Goal: Task Accomplishment & Management: Manage account settings

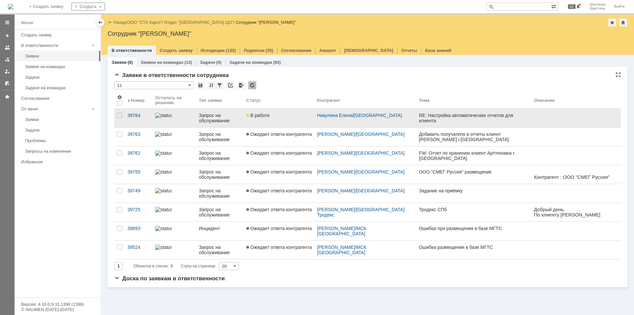
click at [296, 117] on div "В работе" at bounding box center [278, 115] width 65 height 5
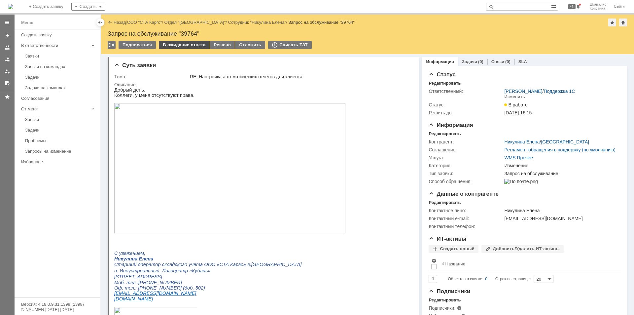
click at [184, 45] on div "В ожидание ответа" at bounding box center [184, 45] width 50 height 8
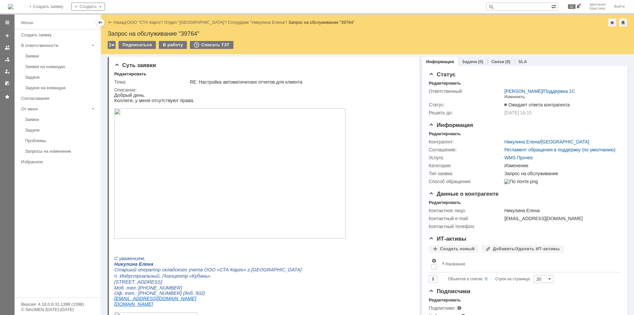
click at [143, 22] on link "ООО "СТА Карго"" at bounding box center [144, 22] width 35 height 5
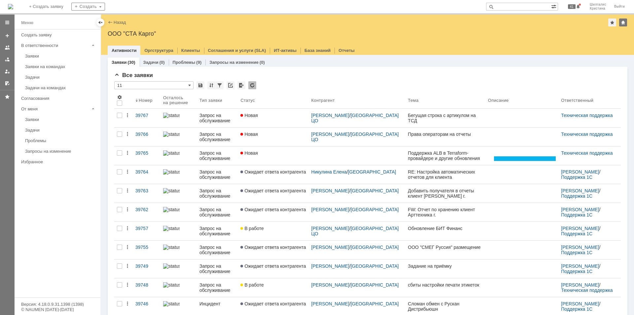
click at [280, 152] on div "Новая" at bounding box center [272, 152] width 65 height 5
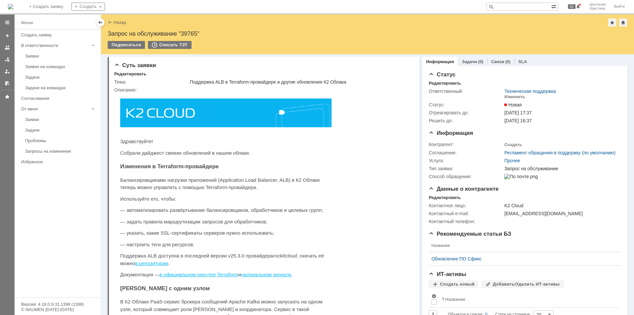
click at [118, 21] on link "Назад" at bounding box center [120, 22] width 12 height 5
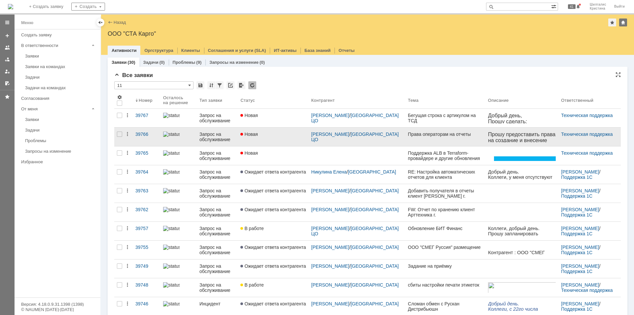
click at [271, 136] on div "Новая" at bounding box center [272, 133] width 65 height 5
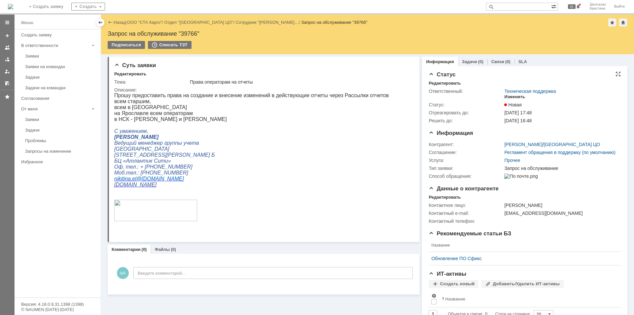
click at [515, 96] on div "Изменить" at bounding box center [514, 96] width 21 height 5
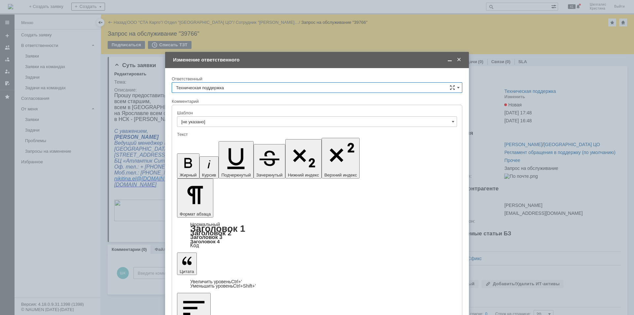
click at [237, 87] on input "Техническая поддержка" at bounding box center [317, 87] width 290 height 11
click at [212, 118] on div "[PERSON_NAME]" at bounding box center [317, 121] width 290 height 11
type input "[PERSON_NAME]"
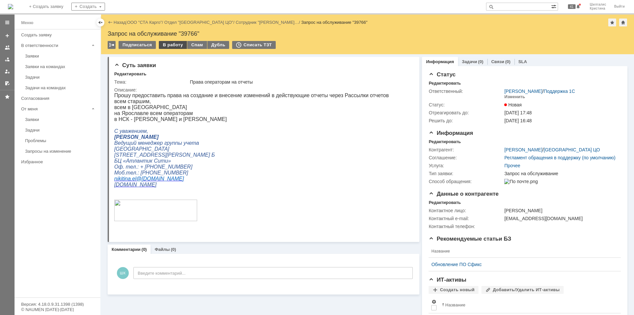
click at [169, 46] on div "В работу" at bounding box center [173, 45] width 28 height 8
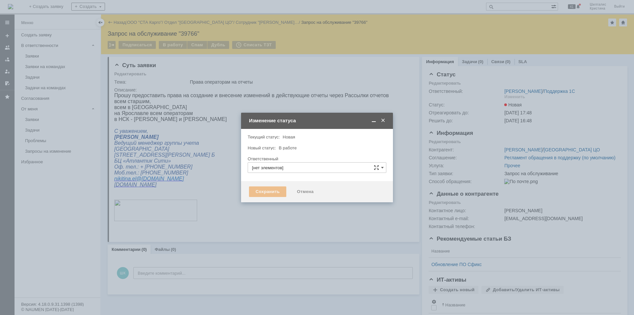
type input "[PERSON_NAME]"
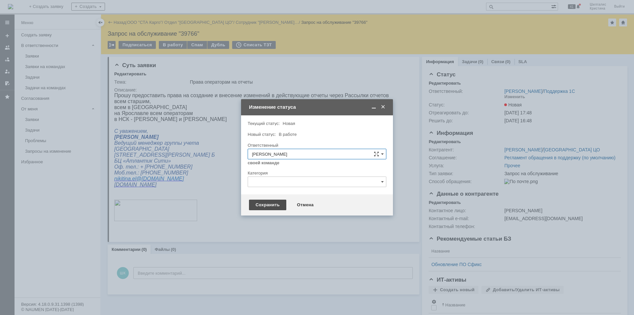
click at [263, 203] on div "Сохранить" at bounding box center [267, 204] width 37 height 11
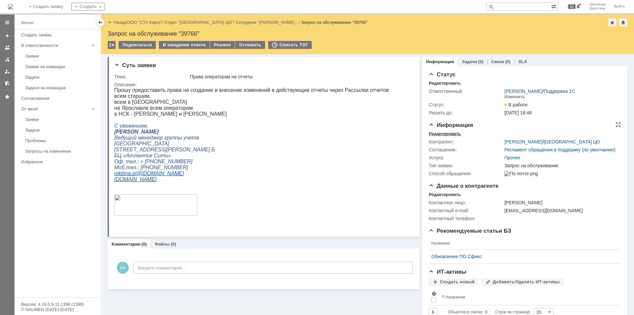
click at [445, 133] on div "Редактировать" at bounding box center [444, 133] width 32 height 5
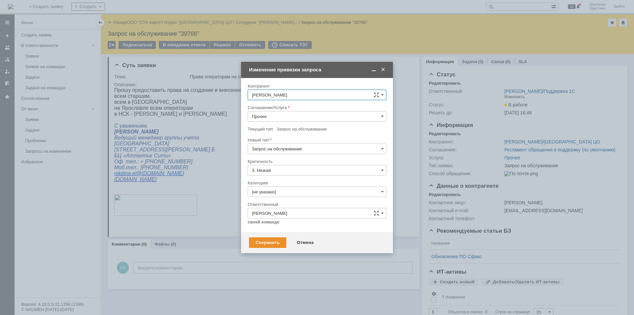
click at [283, 117] on input "Прочее" at bounding box center [317, 116] width 139 height 11
click at [284, 171] on div "WMS Прочее" at bounding box center [317, 174] width 138 height 11
type input "WMS Прочее"
click at [282, 191] on input "[не указано]" at bounding box center [317, 191] width 139 height 11
click at [276, 224] on span "Изменение" at bounding box center [317, 225] width 130 height 5
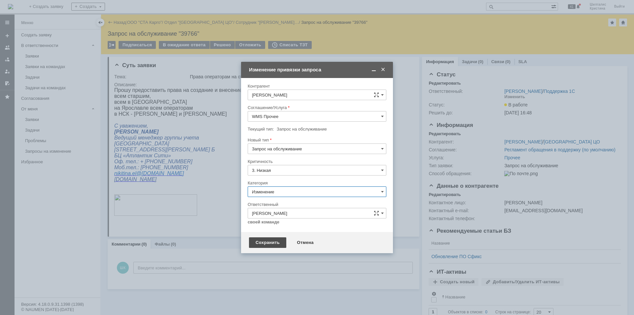
click at [270, 240] on div "Сохранить" at bounding box center [267, 242] width 37 height 11
type input "Изменение"
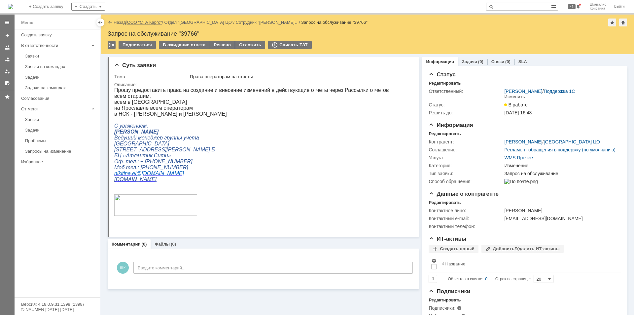
click at [145, 20] on link "ООО "СТА Карго"" at bounding box center [144, 22] width 35 height 5
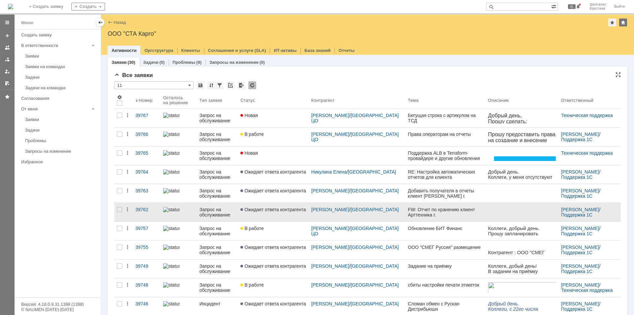
click at [295, 212] on link "Ожидает ответа контрагента" at bounding box center [273, 212] width 71 height 18
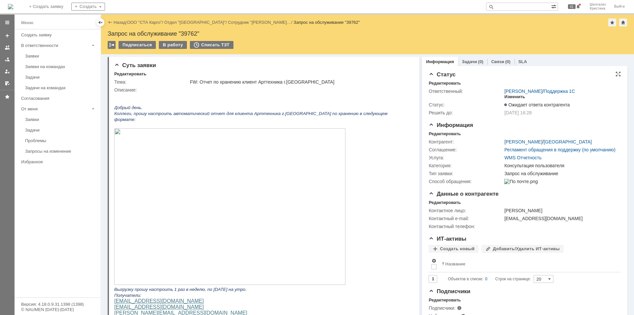
click at [513, 95] on div "Изменить" at bounding box center [514, 96] width 21 height 5
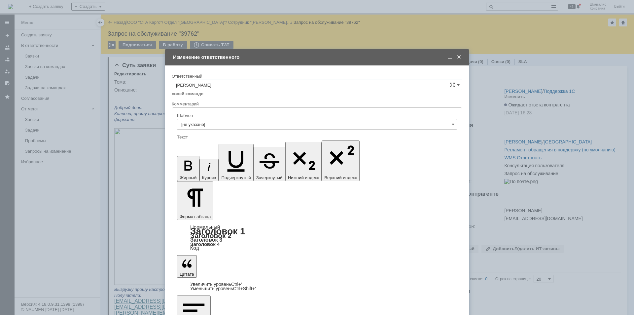
click at [231, 83] on input "[PERSON_NAME]" at bounding box center [317, 85] width 290 height 11
type input "[PERSON_NAME]"
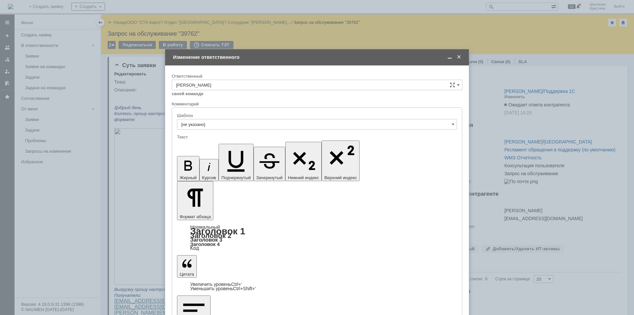
click at [457, 55] on span at bounding box center [458, 57] width 7 height 6
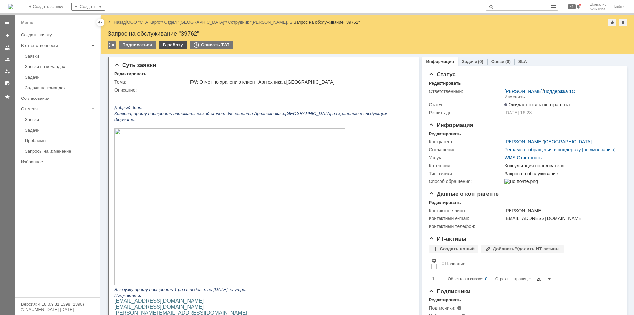
click at [171, 44] on div "В работу" at bounding box center [173, 45] width 28 height 8
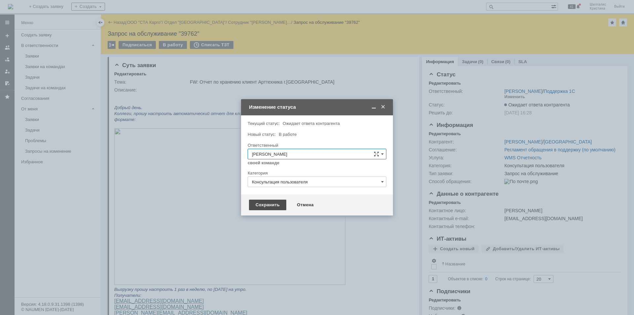
click at [270, 204] on div "Сохранить" at bounding box center [267, 204] width 37 height 11
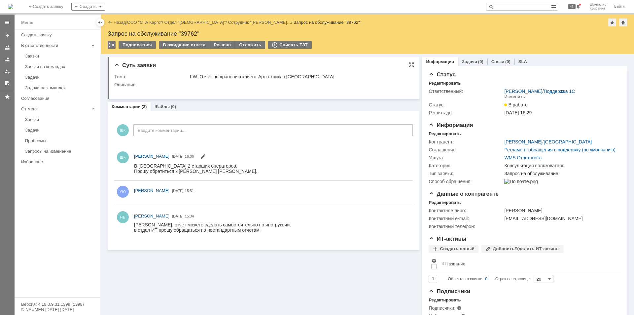
scroll to position [0, 0]
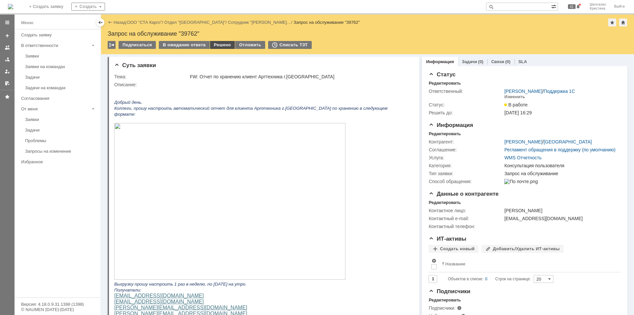
click at [218, 44] on div "Решено" at bounding box center [222, 45] width 25 height 8
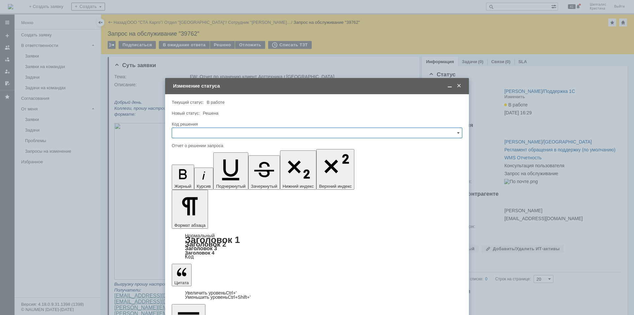
click at [213, 136] on input "text" at bounding box center [317, 132] width 290 height 11
click at [202, 218] on div "Решено" at bounding box center [317, 221] width 290 height 11
type input "Решено"
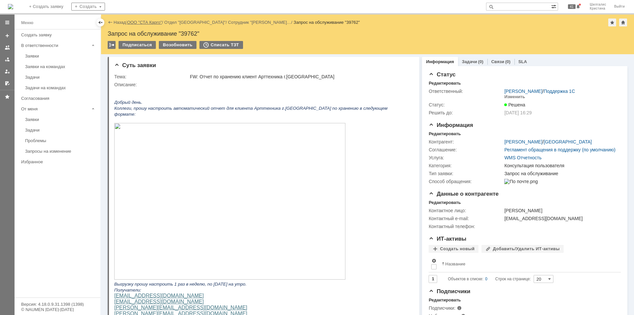
click at [151, 21] on link "ООО "СТА Карго"" at bounding box center [144, 22] width 35 height 5
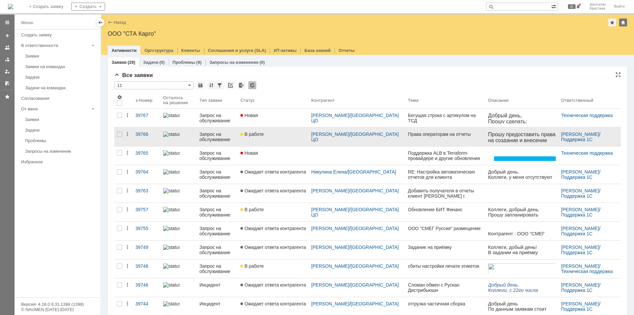
click at [278, 130] on link "В работе" at bounding box center [273, 136] width 71 height 18
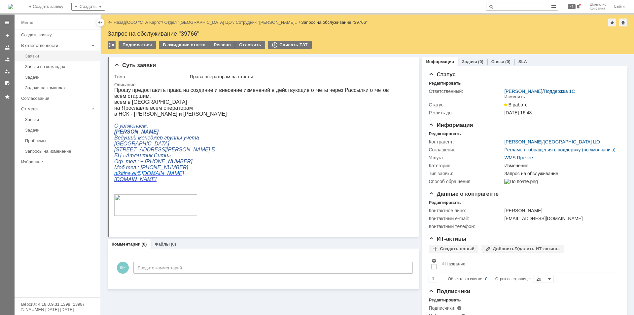
click at [54, 56] on div "Заявки" at bounding box center [60, 55] width 71 height 5
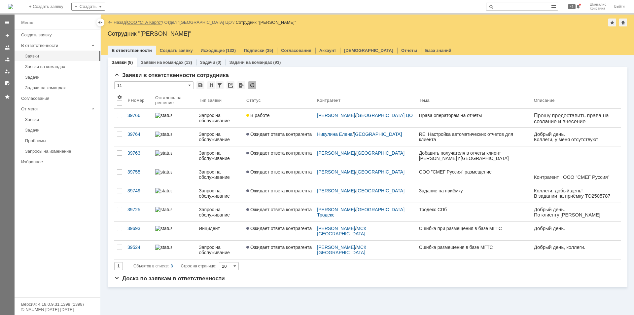
click at [148, 22] on link "ООО "СТА Карго"" at bounding box center [144, 22] width 35 height 5
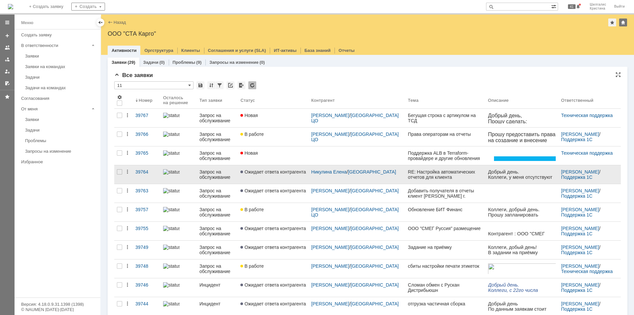
click at [274, 173] on span "Ожидает ответа контрагента" at bounding box center [272, 171] width 65 height 5
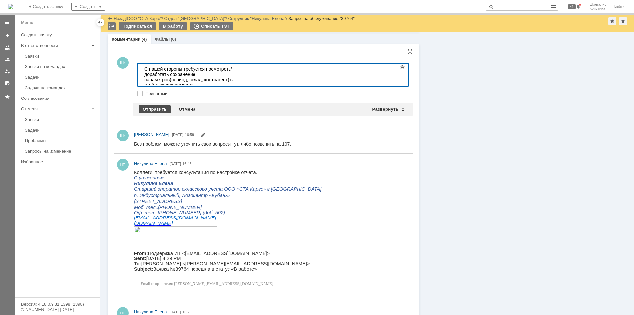
click at [153, 108] on div "Отправить" at bounding box center [155, 109] width 32 height 8
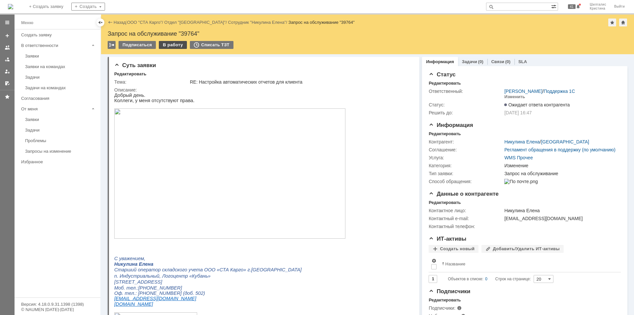
click at [163, 43] on div "В работу" at bounding box center [173, 45] width 28 height 8
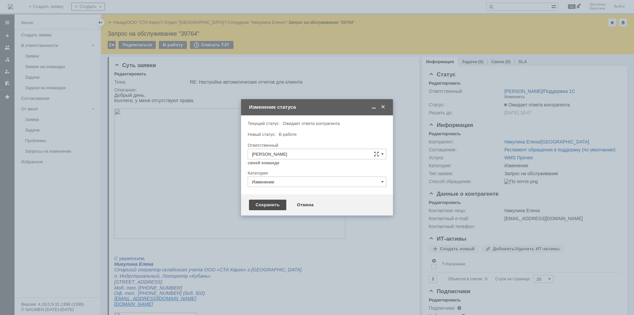
click at [266, 203] on div "Сохранить" at bounding box center [267, 204] width 37 height 11
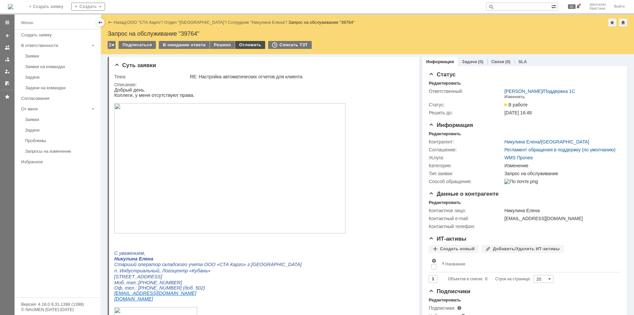
click at [242, 45] on div "Отложить" at bounding box center [250, 45] width 30 height 8
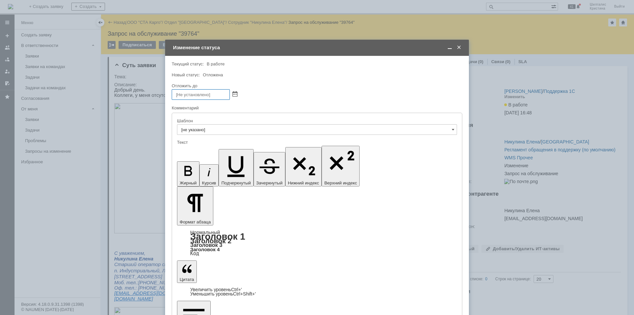
click at [237, 94] on span at bounding box center [234, 94] width 5 height 5
click at [185, 152] on div "29" at bounding box center [186, 153] width 7 height 6
click at [216, 95] on input "[DATE] 17:32" at bounding box center [201, 94] width 58 height 11
type input "[DATE] 11:00"
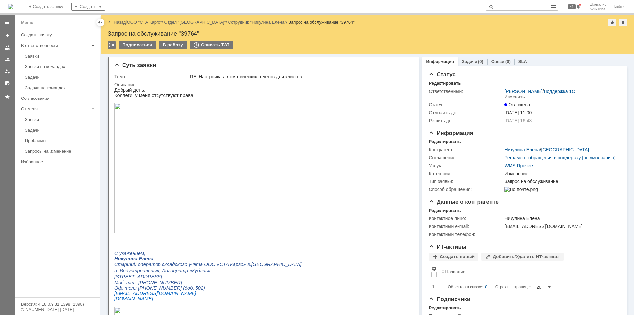
click at [147, 22] on link "ООО "СТА Карго"" at bounding box center [144, 22] width 35 height 5
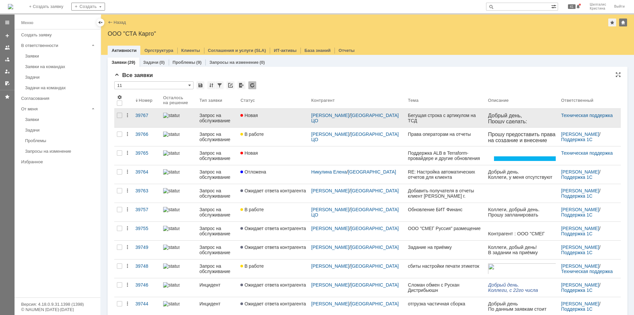
click at [292, 117] on div "Новая" at bounding box center [272, 115] width 65 height 5
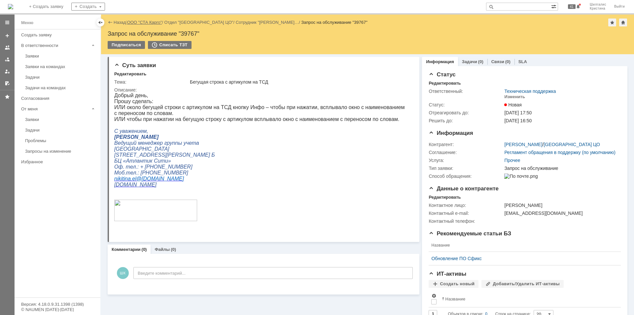
click at [142, 22] on link "ООО "СТА Карго"" at bounding box center [144, 22] width 35 height 5
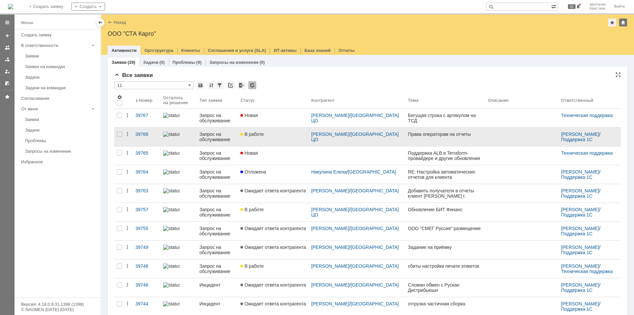
click at [286, 141] on link "В работе" at bounding box center [273, 136] width 71 height 18
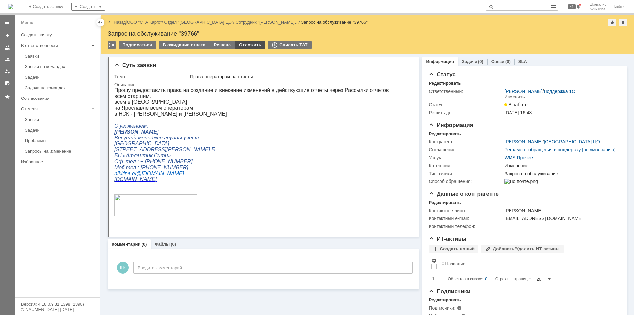
click at [247, 46] on div "Отложить" at bounding box center [250, 45] width 30 height 8
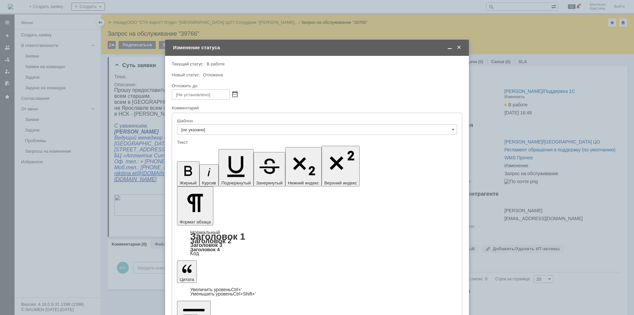
click at [236, 93] on span at bounding box center [234, 94] width 5 height 5
click at [187, 153] on div "29" at bounding box center [186, 153] width 7 height 6
type input "[DATE] 17:33"
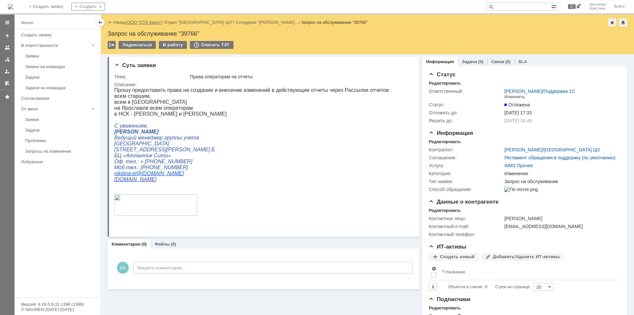
click at [145, 21] on link "ООО "СТА Карго"" at bounding box center [144, 22] width 35 height 5
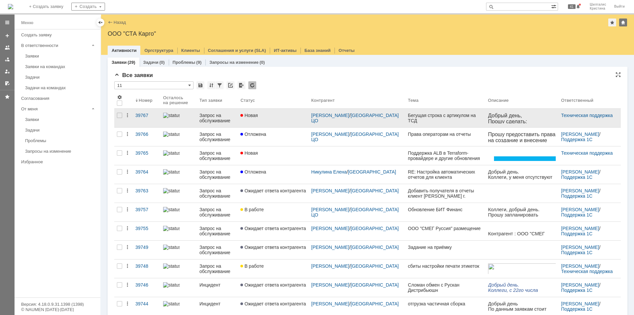
click at [275, 115] on div "Новая" at bounding box center [272, 115] width 65 height 5
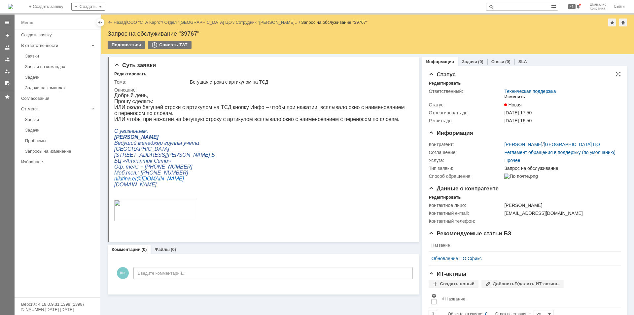
click at [511, 97] on div "Изменить" at bounding box center [514, 96] width 21 height 5
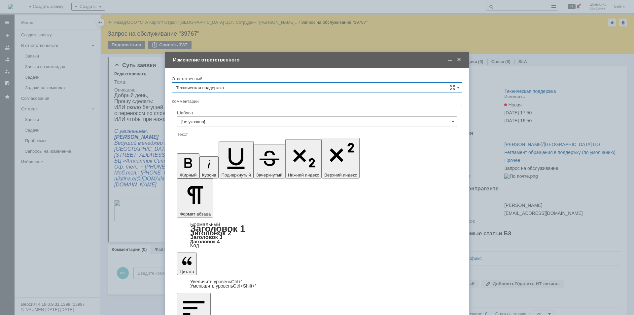
click at [230, 88] on input "Техническая поддержка" at bounding box center [317, 87] width 290 height 11
click at [231, 124] on div "[PERSON_NAME]" at bounding box center [317, 121] width 290 height 11
type input "[PERSON_NAME]"
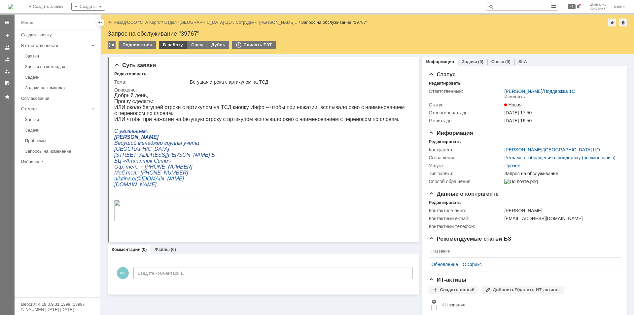
click at [171, 44] on div "В работу" at bounding box center [173, 45] width 28 height 8
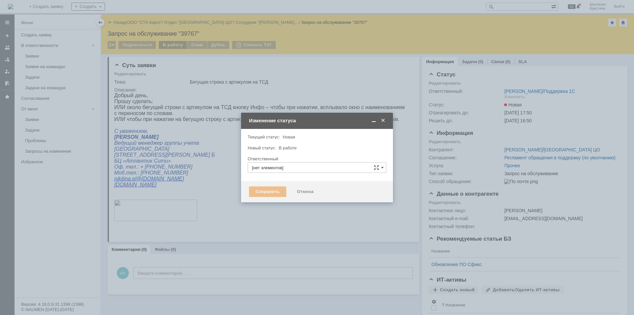
type input "[PERSON_NAME]"
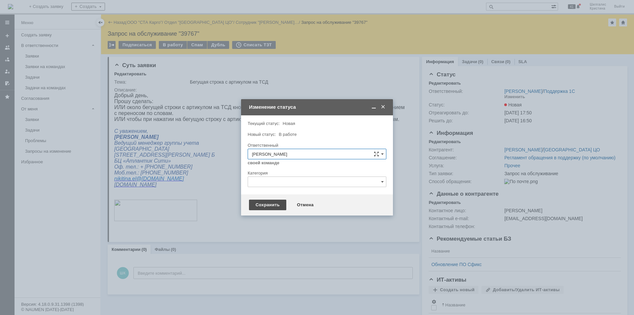
click at [268, 199] on div "Сохранить" at bounding box center [267, 204] width 37 height 11
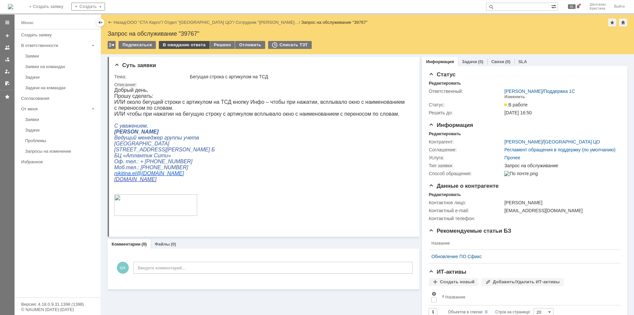
click at [191, 45] on div "В ожидание ответа" at bounding box center [184, 45] width 50 height 8
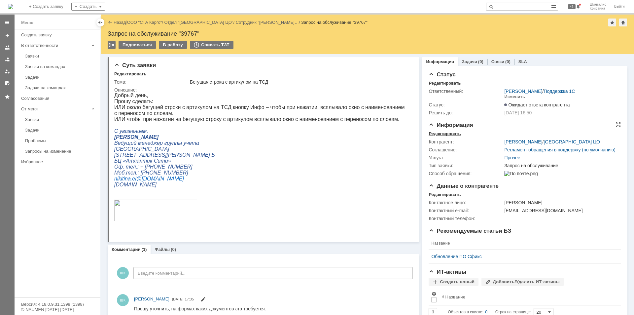
click at [446, 133] on div "Редактировать" at bounding box center [444, 133] width 32 height 5
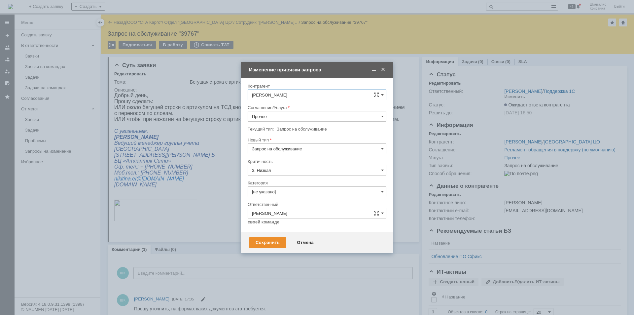
click at [279, 116] on input "Прочее" at bounding box center [317, 116] width 139 height 11
click at [288, 172] on span "WMS Прочее" at bounding box center [317, 174] width 130 height 5
type input "WMS Прочее"
click at [279, 192] on input "[не указано]" at bounding box center [317, 191] width 139 height 11
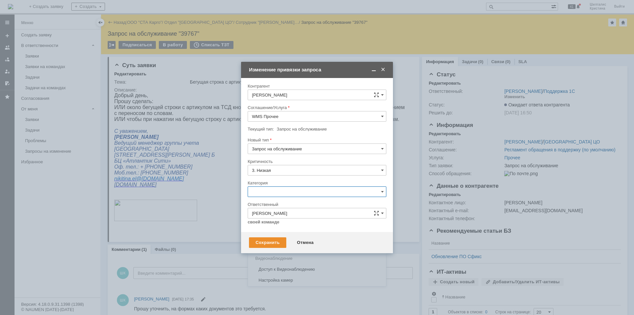
click at [288, 226] on span "Изменение" at bounding box center [317, 225] width 130 height 5
click at [272, 242] on div "Сохранить" at bounding box center [267, 242] width 37 height 11
type input "Изменение"
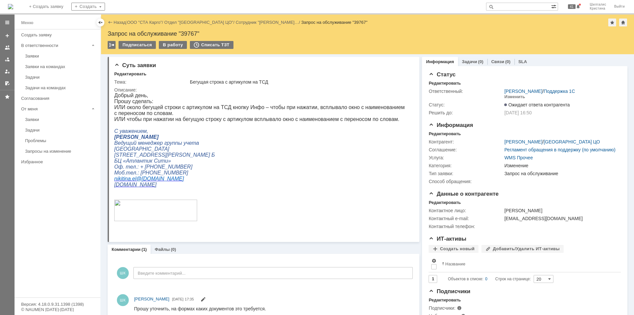
scroll to position [0, 0]
click at [146, 20] on link "ООО "СТА Карго"" at bounding box center [144, 22] width 35 height 5
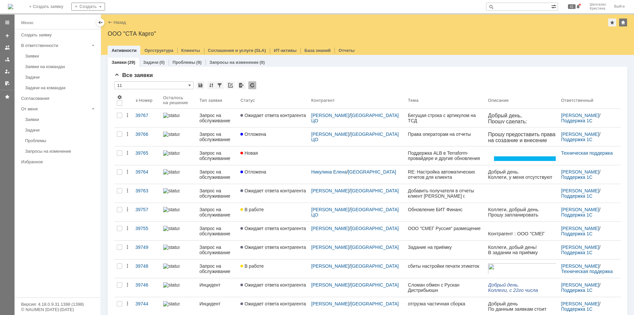
click at [48, 67] on div "Заявки на командах" at bounding box center [60, 66] width 71 height 5
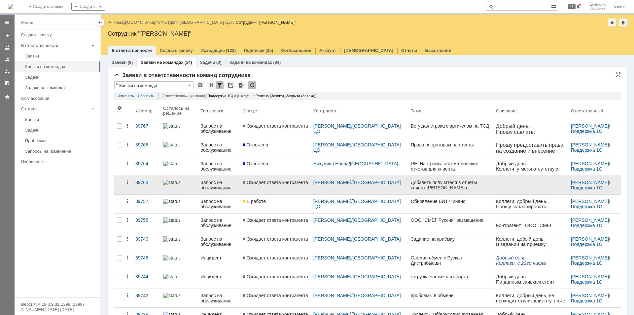
click at [288, 180] on span "Ожидает ответа контрагента" at bounding box center [275, 182] width 65 height 5
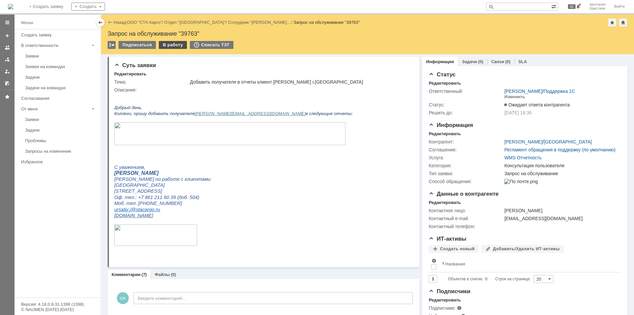
click at [172, 45] on div "В работу" at bounding box center [173, 45] width 28 height 8
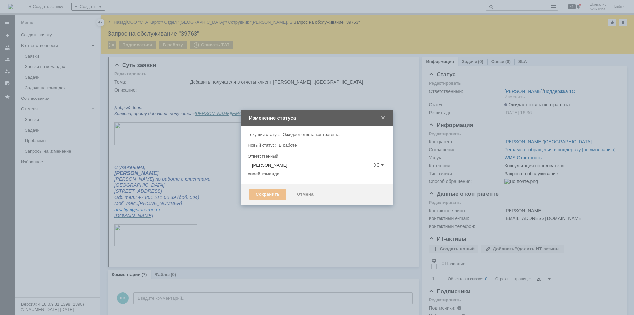
type input "Консультация пользователя"
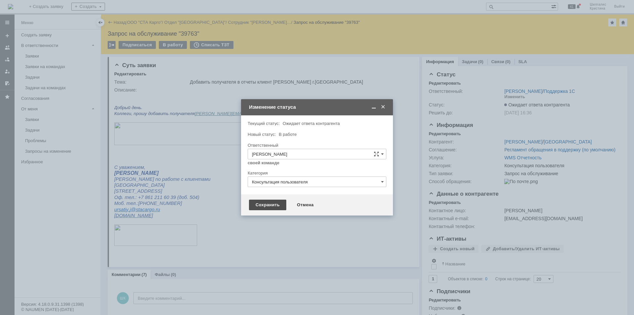
click at [265, 204] on div "Сохранить" at bounding box center [267, 204] width 37 height 11
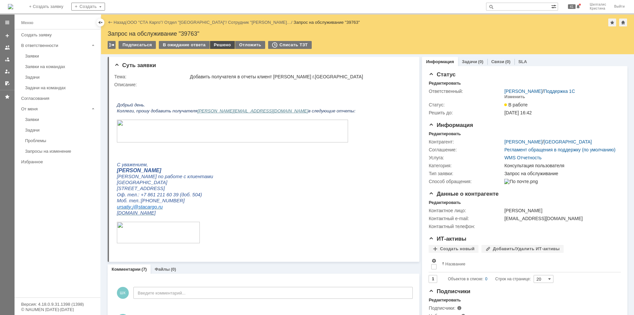
click at [218, 44] on div "Решено" at bounding box center [222, 45] width 25 height 8
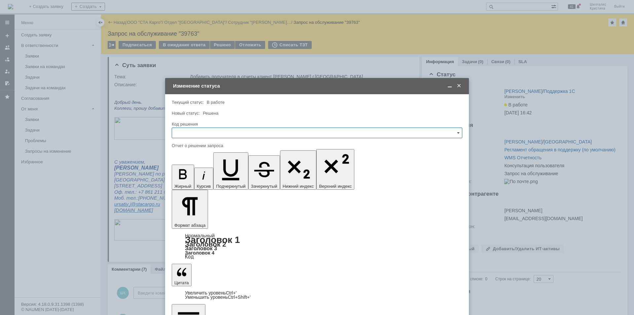
click at [206, 135] on input "text" at bounding box center [317, 132] width 290 height 11
click at [200, 219] on span "Решено" at bounding box center [317, 220] width 282 height 5
type input "Решено"
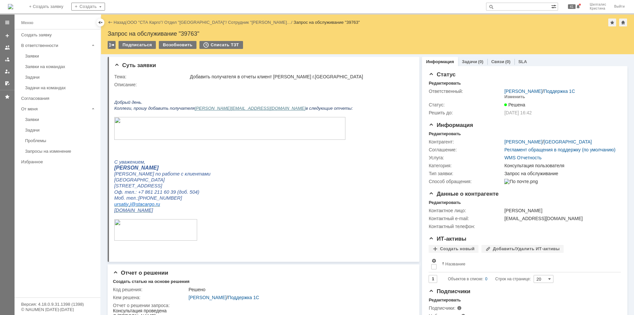
click at [141, 26] on div "Назад | ООО "СТА Карго" / Отдел "Краснодар" / Сотрудник "[PERSON_NAME]… / Запро…" at bounding box center [368, 22] width 520 height 8
click at [146, 20] on link "ООО "СТА Карго"" at bounding box center [144, 22] width 35 height 5
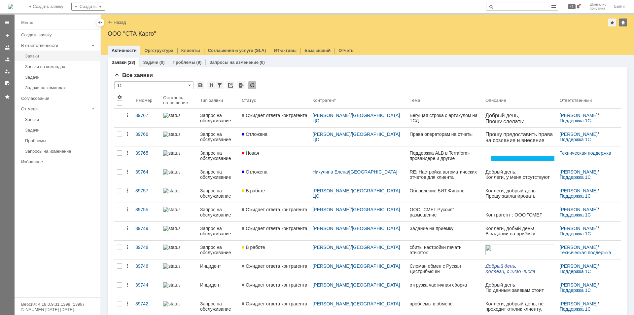
click at [43, 56] on div "Заявки" at bounding box center [60, 55] width 71 height 5
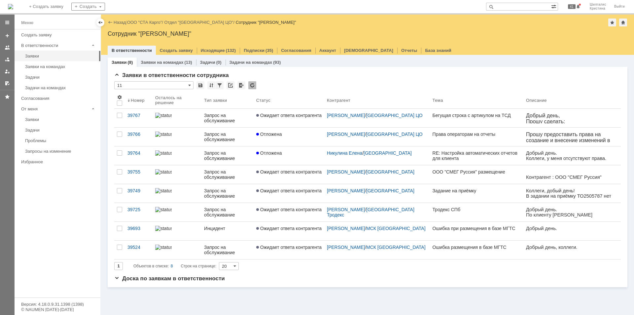
click at [296, 136] on div "Отложена" at bounding box center [288, 133] width 65 height 5
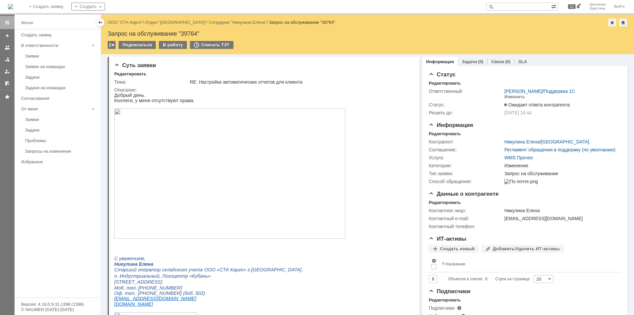
click at [189, 32] on div "Запрос на обслуживание "39764"" at bounding box center [368, 33] width 520 height 7
click at [189, 33] on div "Запрос на обслуживание "39764"" at bounding box center [368, 33] width 520 height 7
click at [196, 37] on div "Назад | ООО "СТА Карго" / Отдел "Краснодар" / Сотрудник "[PERSON_NAME]" / Запро…" at bounding box center [367, 35] width 533 height 40
click at [190, 33] on div "Запрос на обслуживание "39764"" at bounding box center [368, 33] width 520 height 7
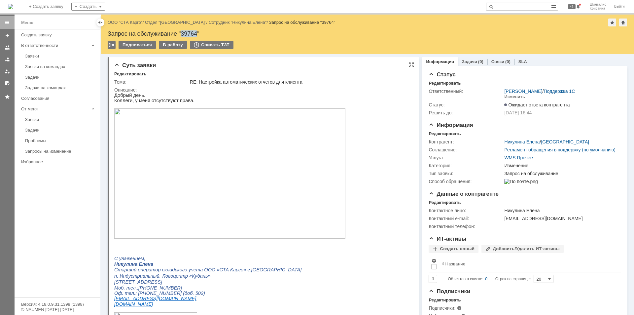
copy div "39764"
